Goal: Task Accomplishment & Management: Manage account settings

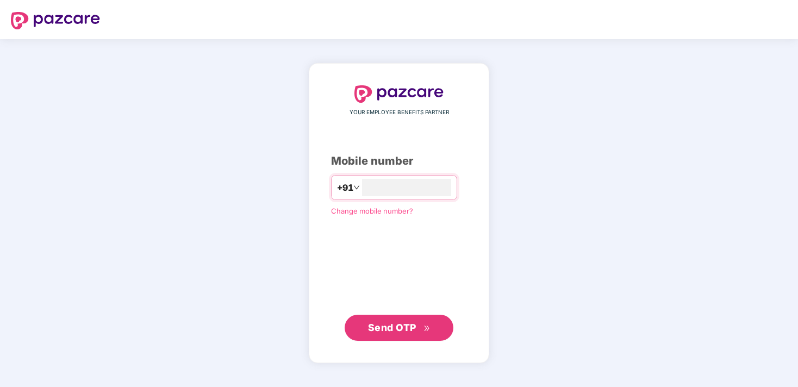
type input "**********"
click at [390, 327] on span "Send OTP" at bounding box center [392, 327] width 48 height 11
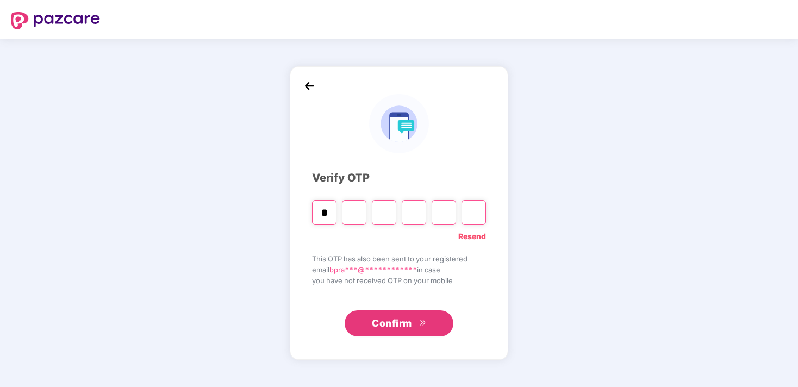
type input "*"
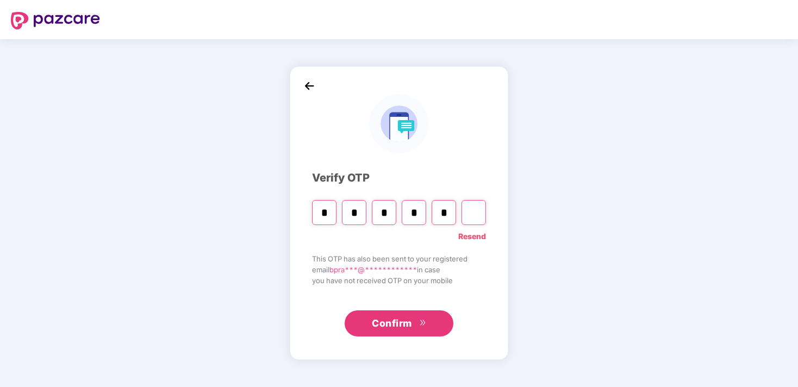
type input "*"
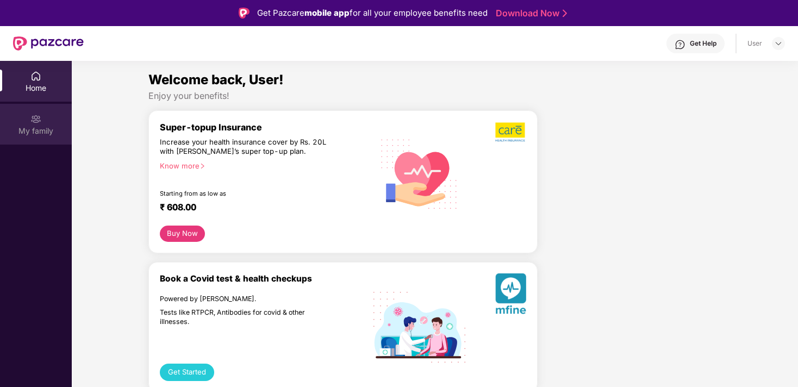
click at [38, 128] on div "My family" at bounding box center [36, 131] width 72 height 11
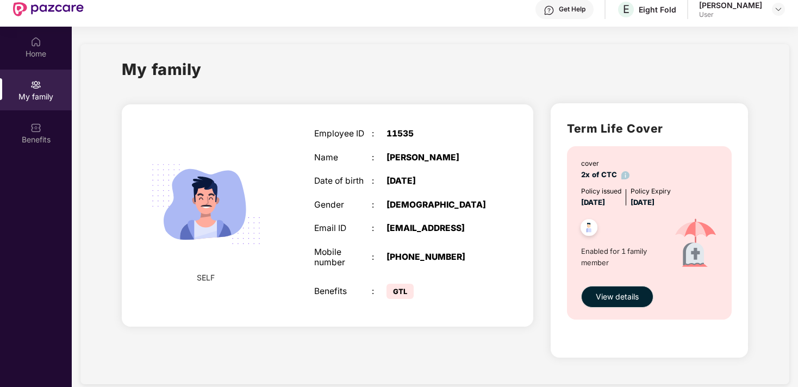
scroll to position [61, 0]
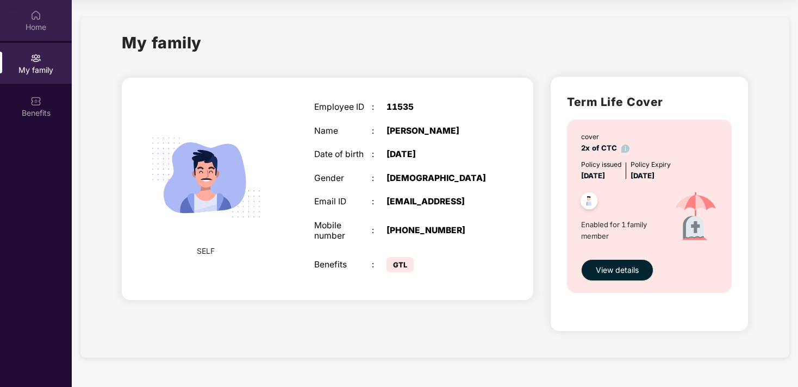
click at [35, 23] on div "Home" at bounding box center [36, 27] width 72 height 11
